Goal: Task Accomplishment & Management: Manage account settings

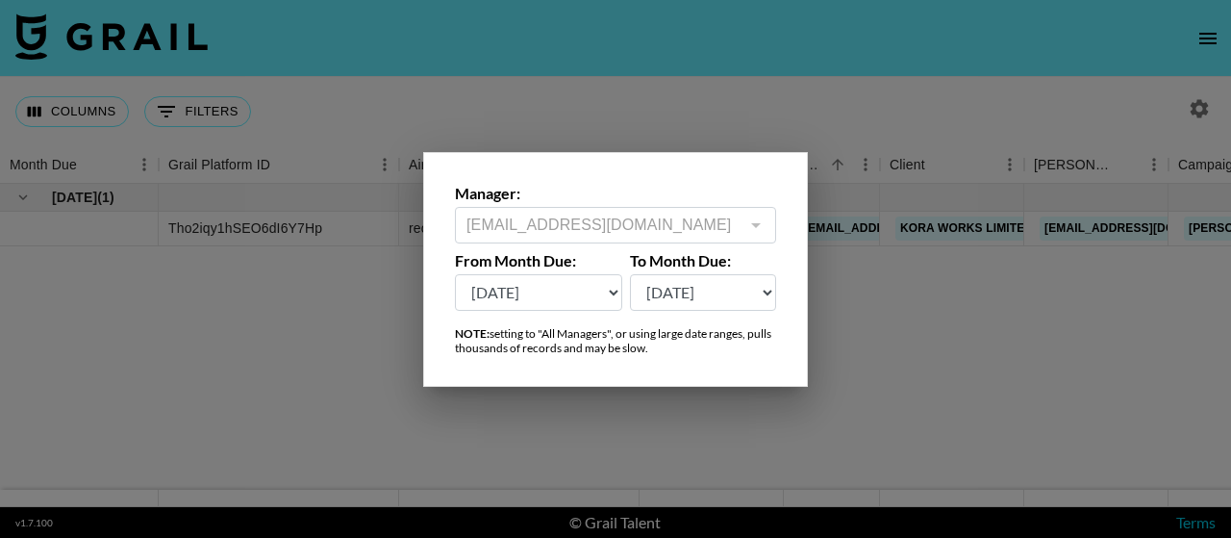
select select "Jun '25"
click at [864, 372] on div at bounding box center [615, 269] width 1231 height 538
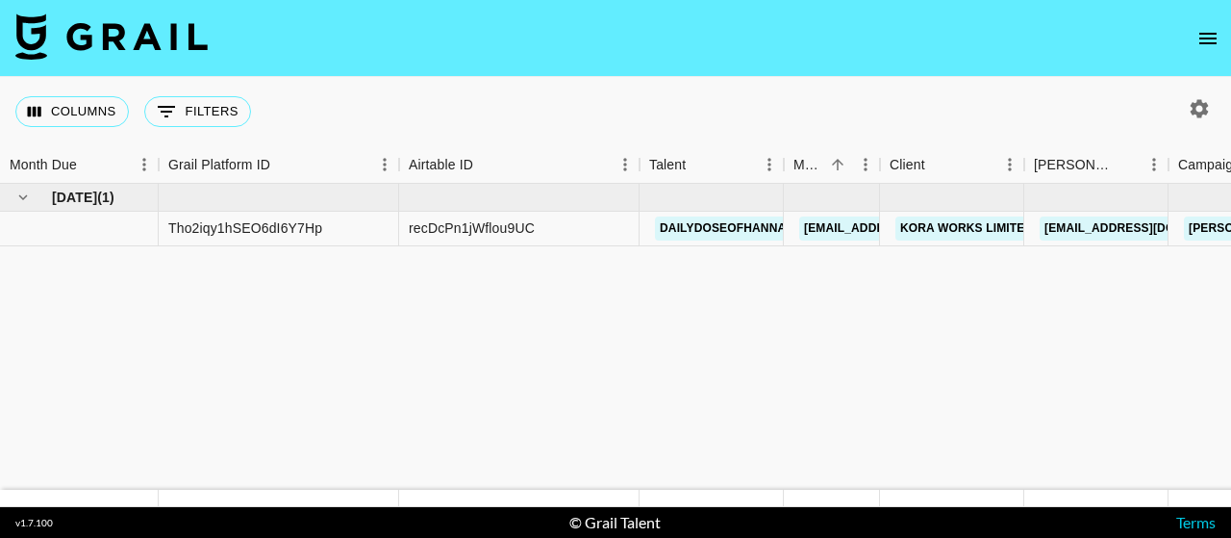
click at [1210, 118] on icon "button" at bounding box center [1199, 108] width 23 height 23
select select "Jun '25"
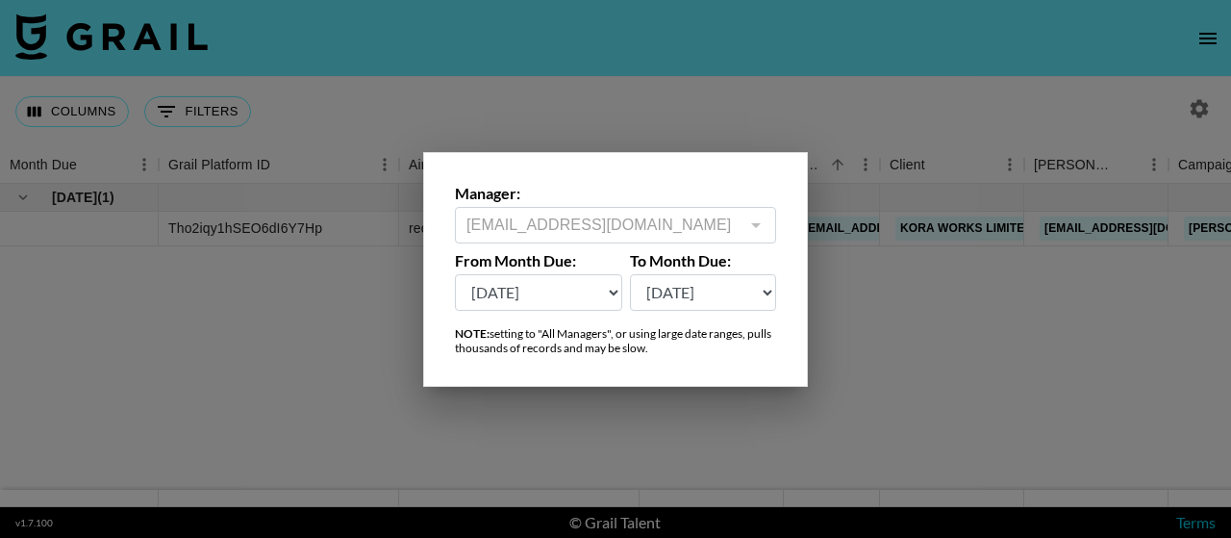
click at [748, 219] on div at bounding box center [754, 225] width 25 height 27
click at [875, 331] on div at bounding box center [615, 269] width 1231 height 538
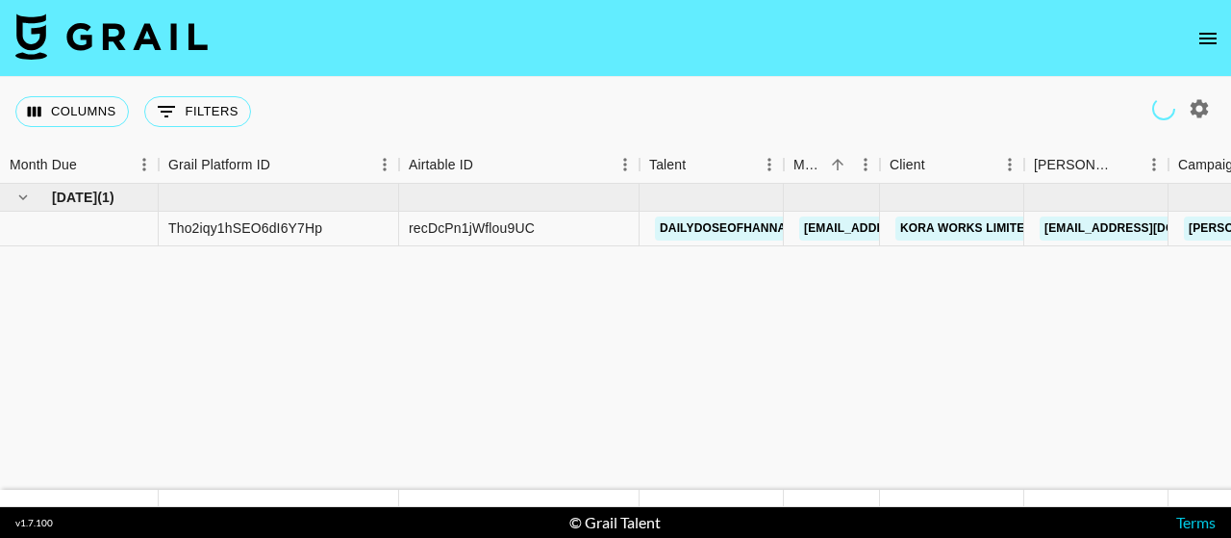
click at [1183, 105] on button "button" at bounding box center [1199, 108] width 33 height 33
select select "[DATE]"
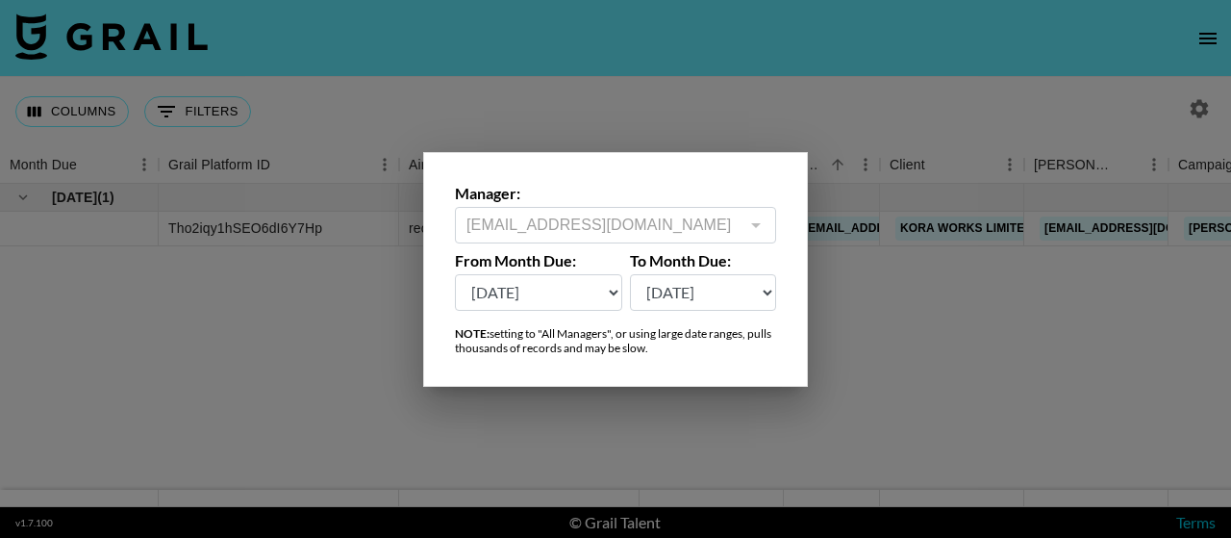
click at [756, 221] on div at bounding box center [754, 225] width 25 height 27
click at [867, 349] on div at bounding box center [615, 269] width 1231 height 538
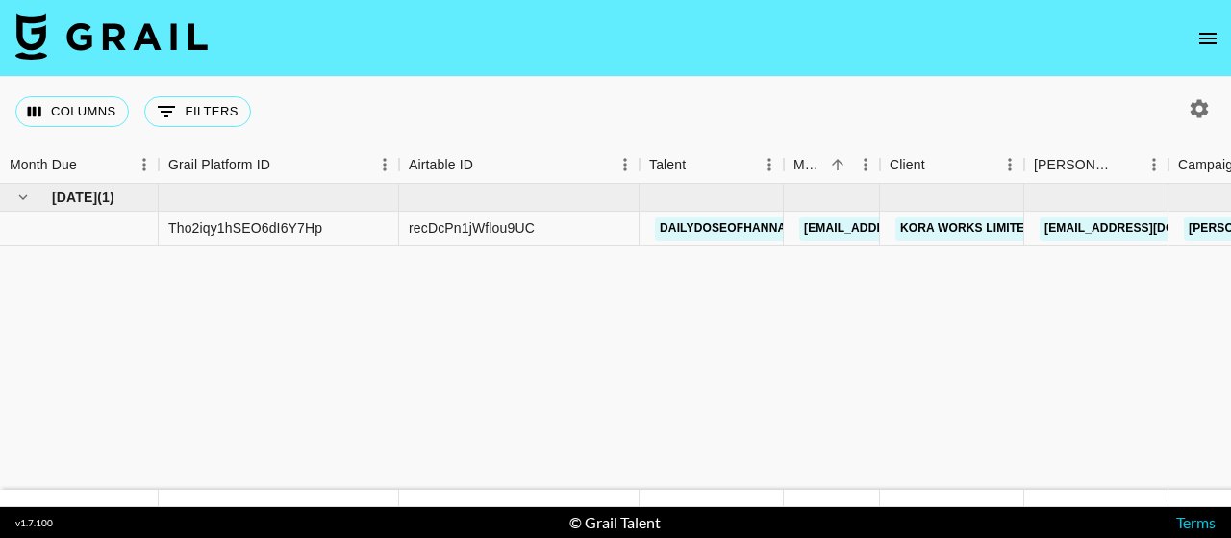
click at [1189, 106] on icon "button" at bounding box center [1199, 108] width 23 height 23
select select "Jun '25"
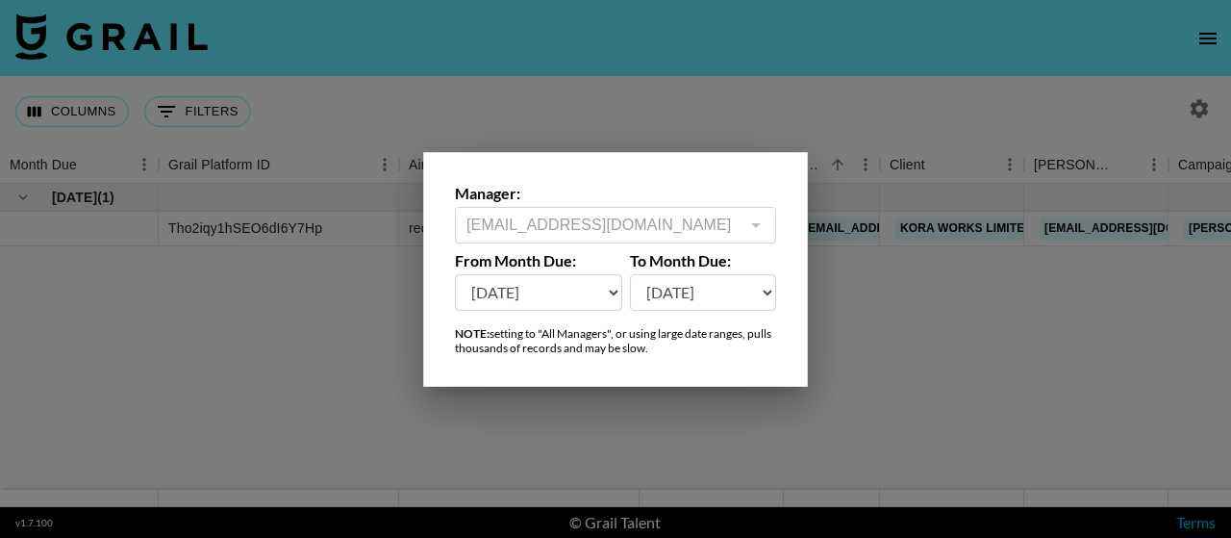
click at [747, 228] on div at bounding box center [754, 225] width 25 height 27
click at [801, 99] on div at bounding box center [615, 269] width 1231 height 538
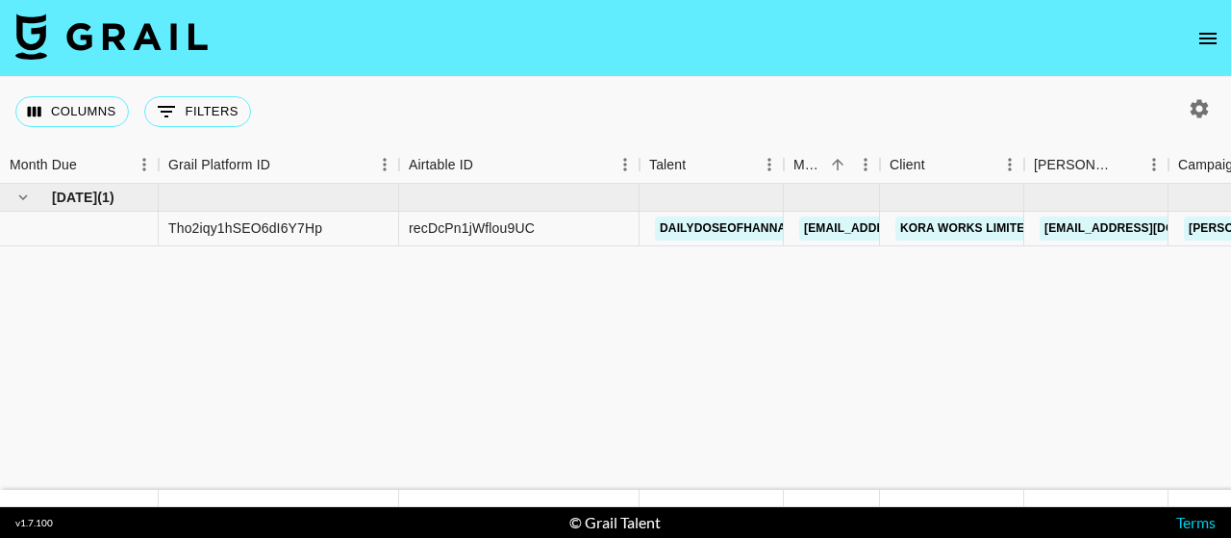
click at [1196, 102] on icon "button" at bounding box center [1199, 108] width 23 height 23
select select "Jun '25"
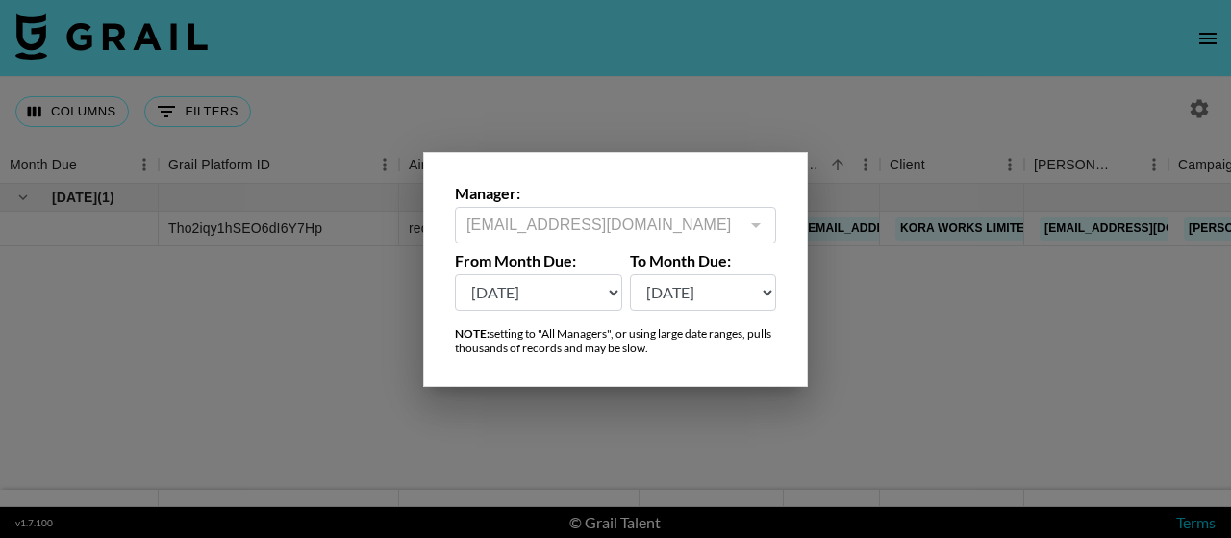
click at [753, 225] on div at bounding box center [754, 225] width 25 height 27
click at [919, 109] on div at bounding box center [615, 269] width 1231 height 538
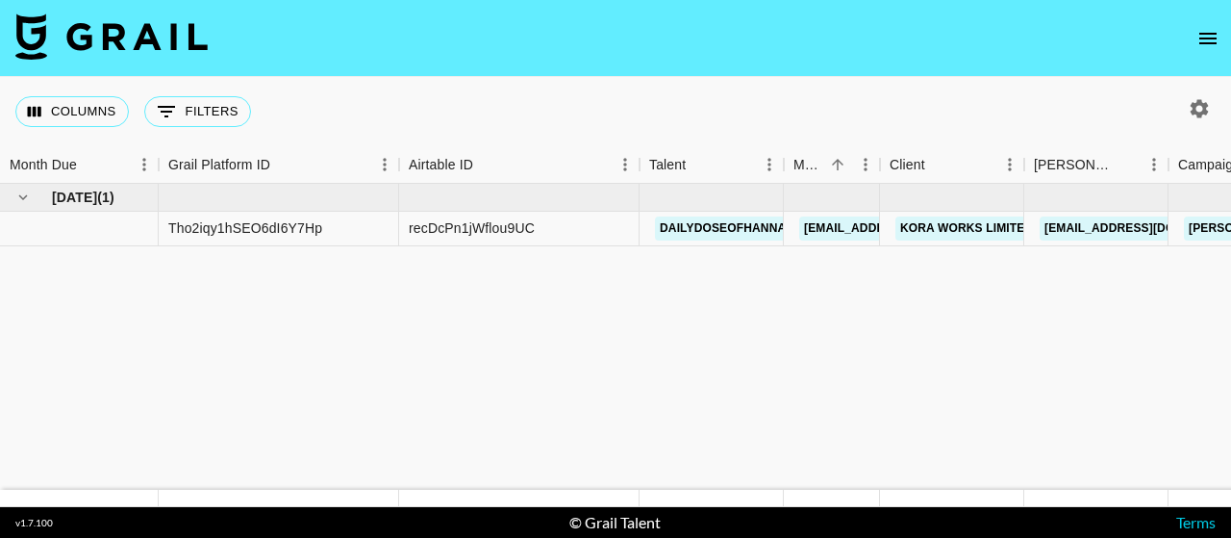
click at [1196, 32] on icon "open drawer" at bounding box center [1207, 38] width 23 height 23
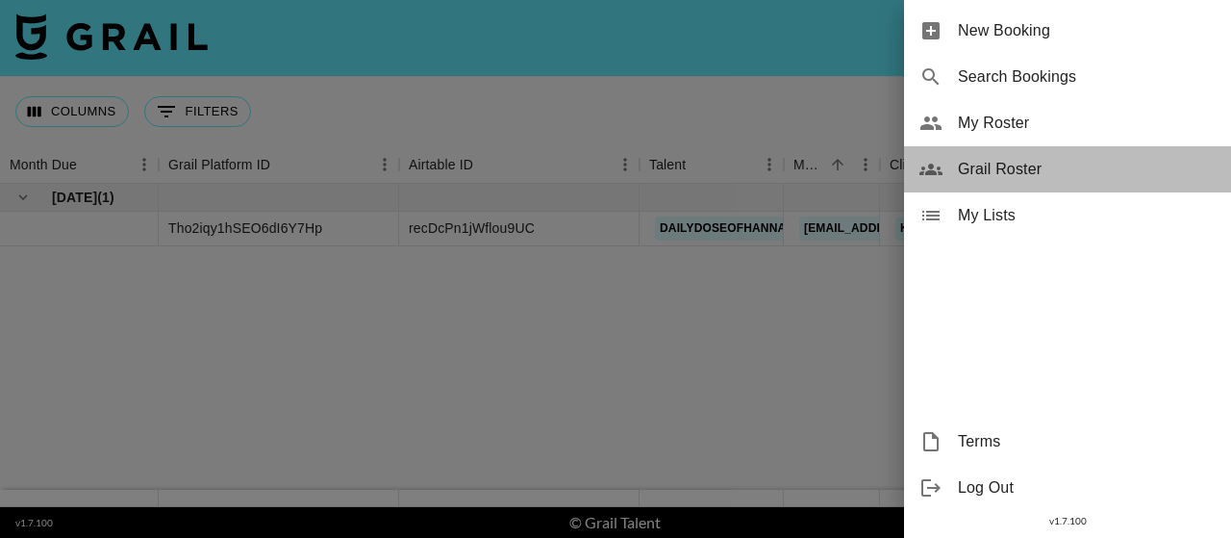
click at [997, 149] on div "Grail Roster" at bounding box center [1067, 169] width 327 height 46
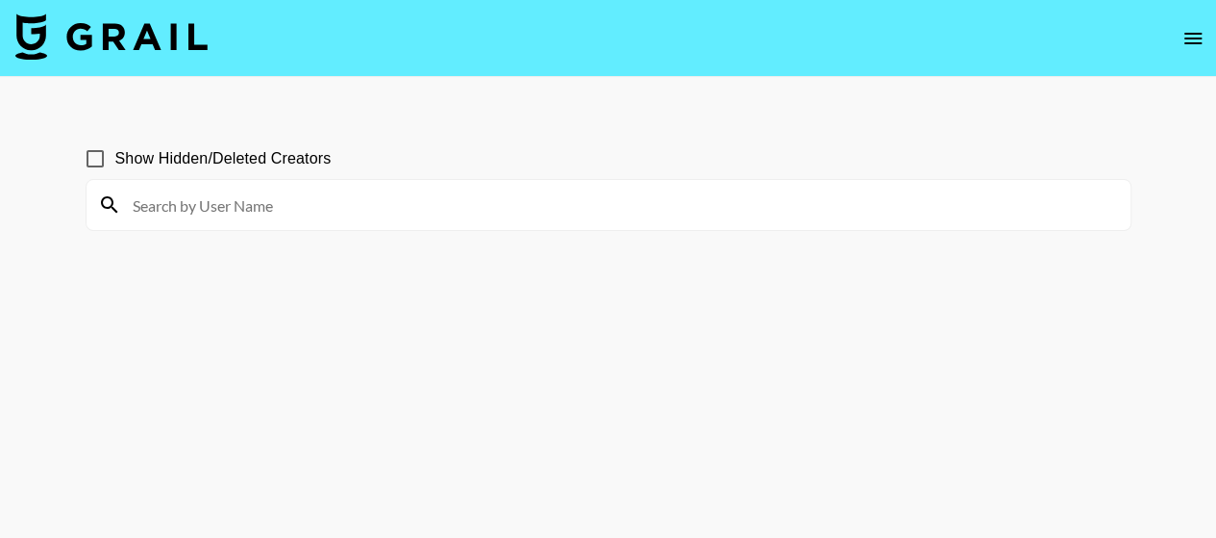
click at [769, 120] on main "Show Hidden/Deleted Creators" at bounding box center [608, 315] width 1216 height 476
click at [549, 193] on input at bounding box center [620, 204] width 998 height 31
click at [570, 258] on section "Show Hidden/Deleted Creators" at bounding box center [609, 315] width 1046 height 384
click at [575, 209] on input at bounding box center [620, 204] width 998 height 31
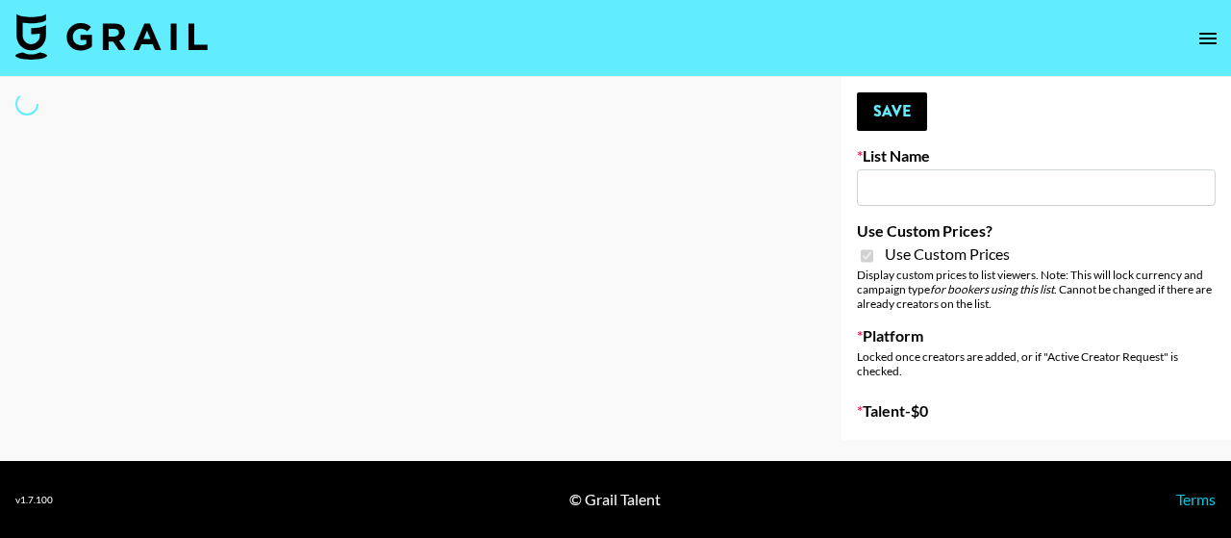
type input "Anker Home"
checkbox input "true"
select select "Brand"
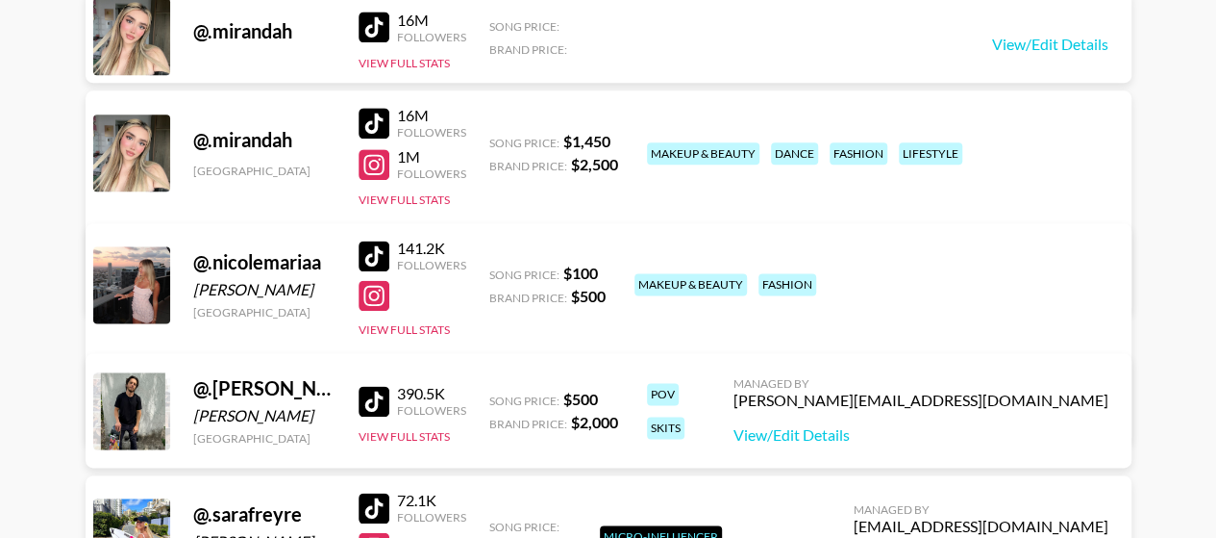
scroll to position [5289, 0]
